Goal: Information Seeking & Learning: Learn about a topic

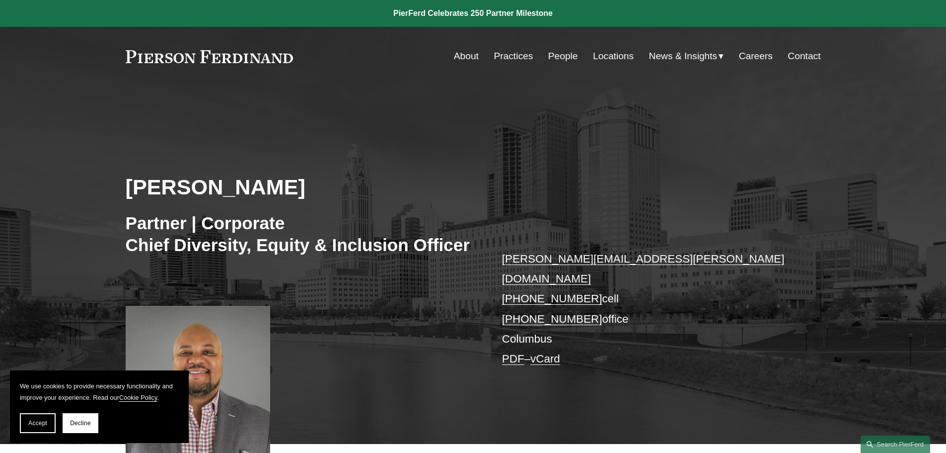
scroll to position [348, 0]
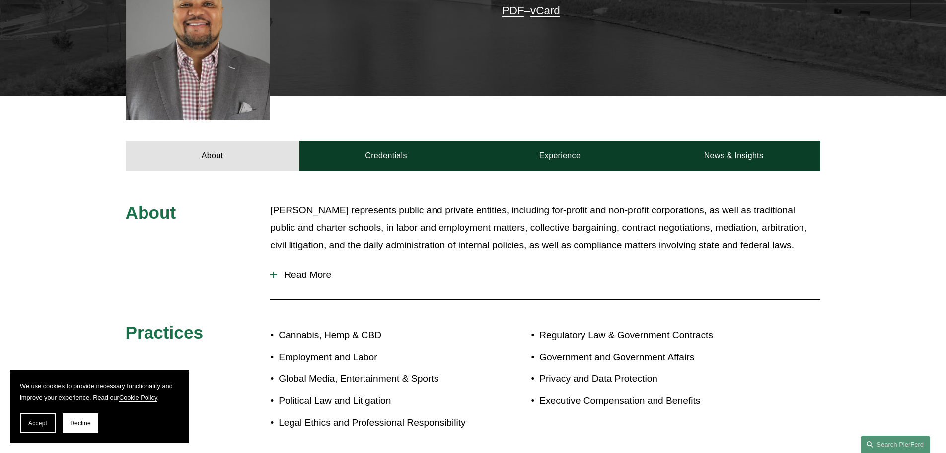
click at [304, 269] on span "Read More" at bounding box center [549, 274] width 544 height 11
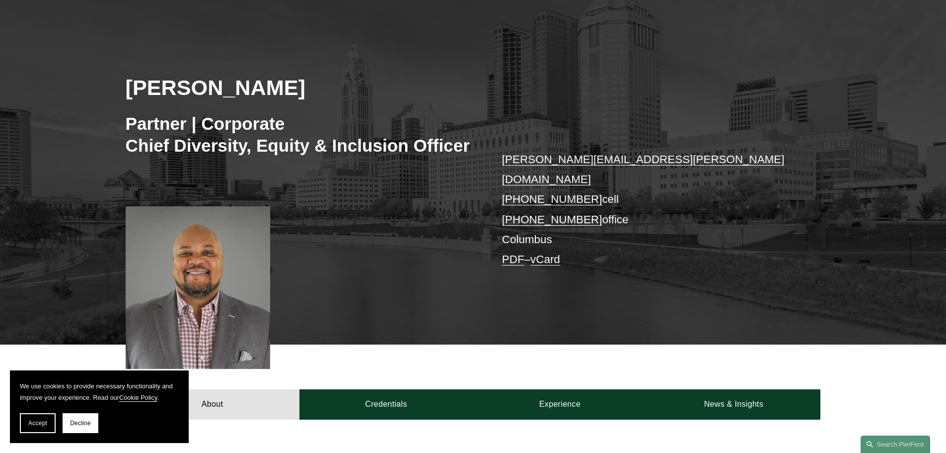
scroll to position [0, 0]
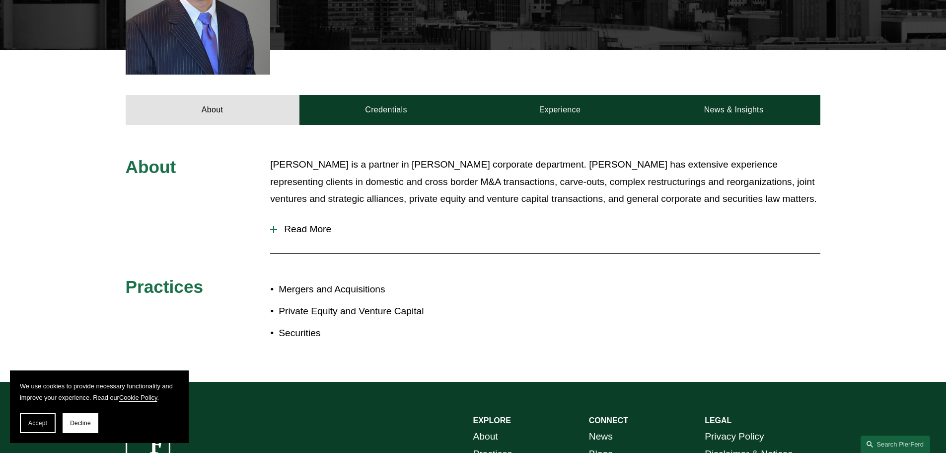
scroll to position [497, 0]
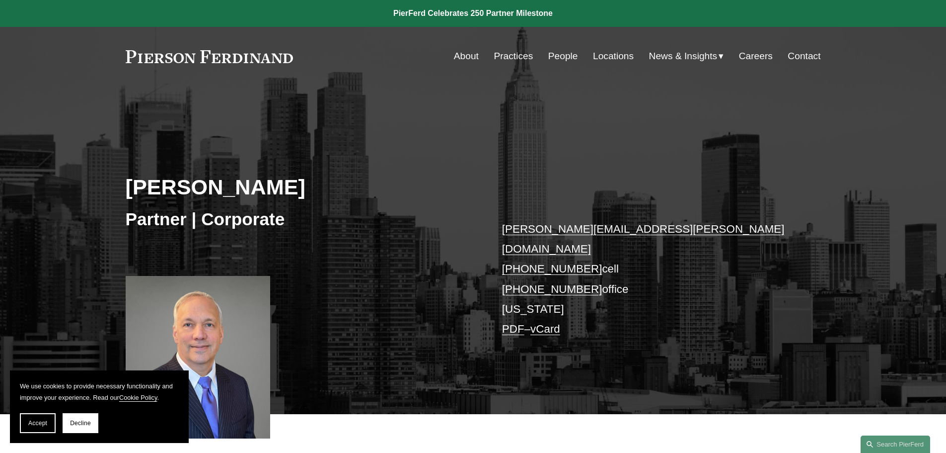
scroll to position [348, 0]
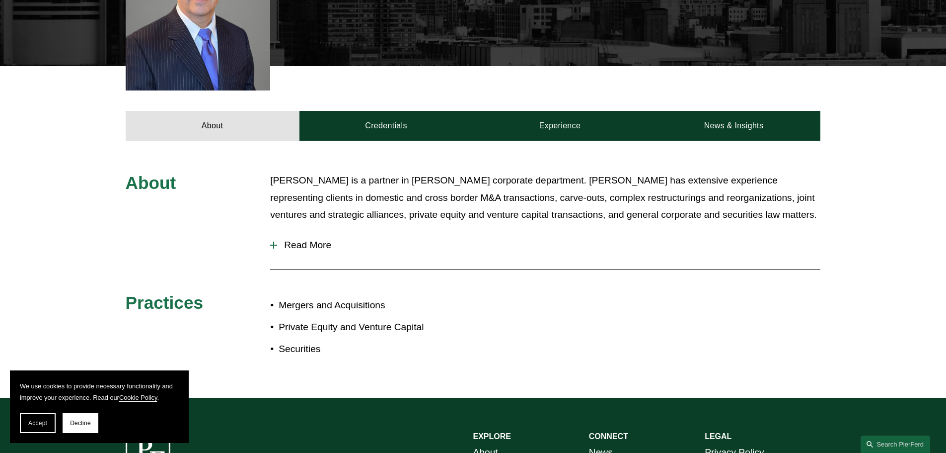
click at [305, 239] on span "Read More" at bounding box center [549, 244] width 544 height 11
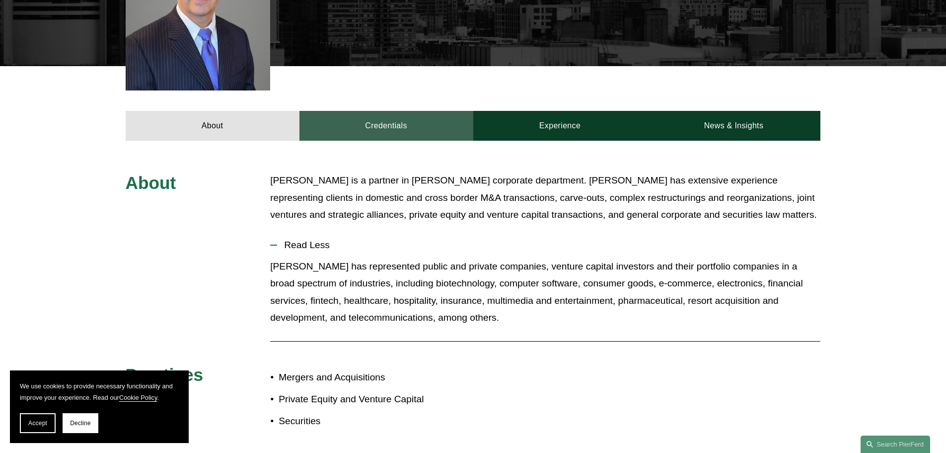
click at [400, 111] on link "Credentials" at bounding box center [387, 126] width 174 height 30
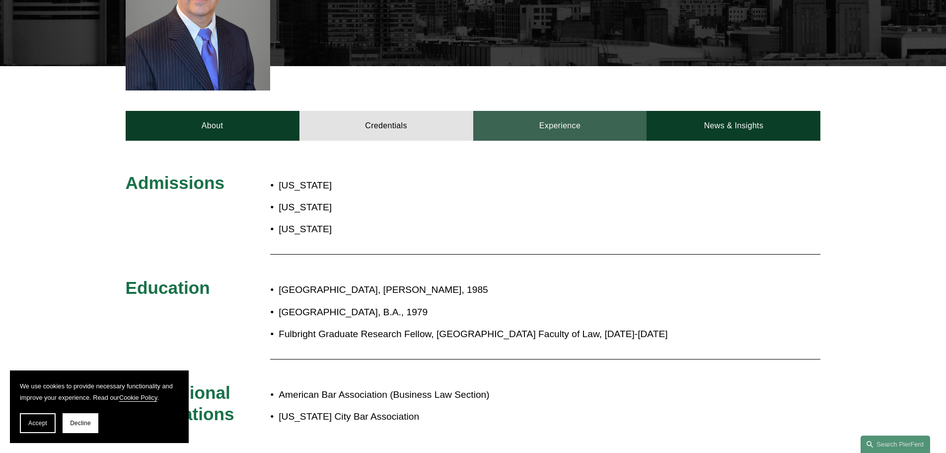
click at [587, 111] on link "Experience" at bounding box center [560, 126] width 174 height 30
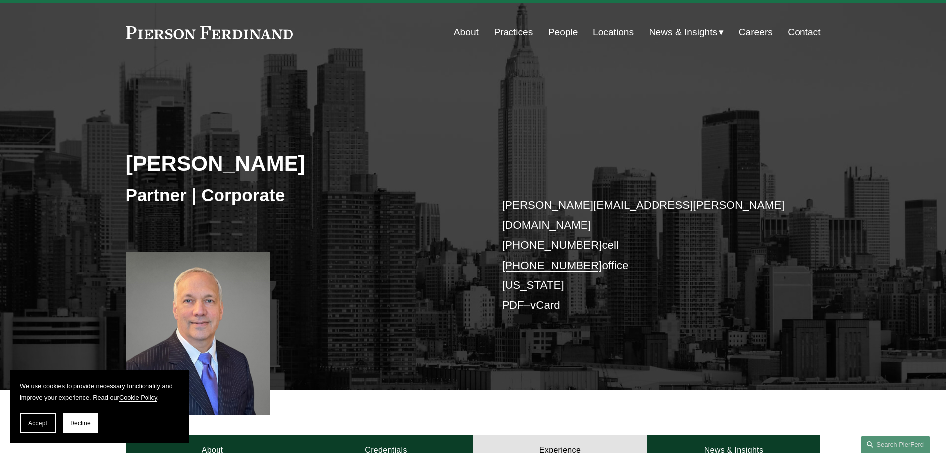
scroll to position [0, 0]
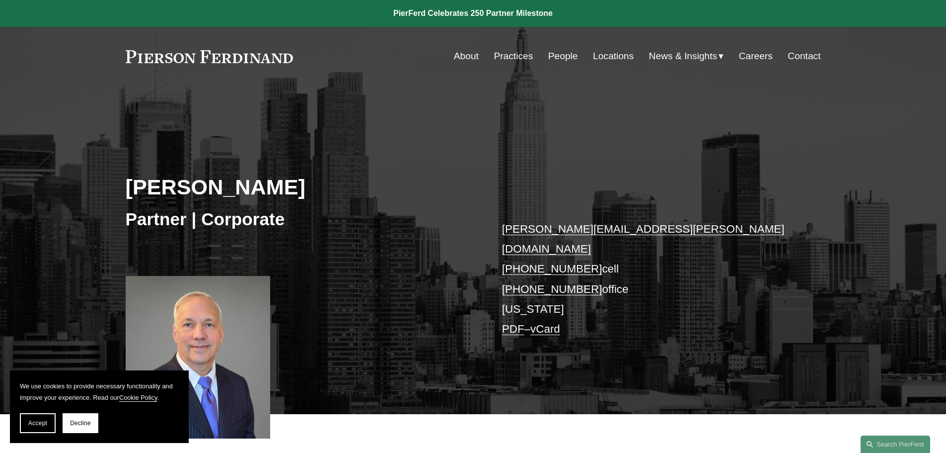
click at [198, 55] on link at bounding box center [210, 56] width 168 height 13
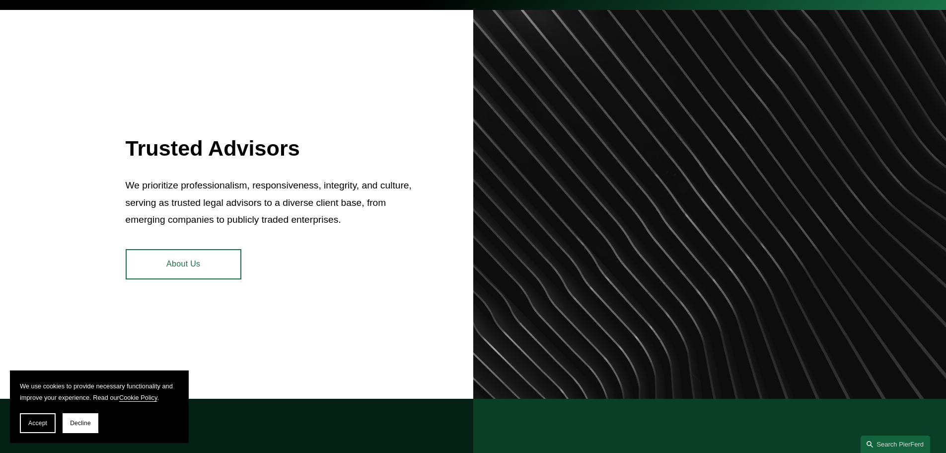
scroll to position [745, 0]
